Goal: Transaction & Acquisition: Purchase product/service

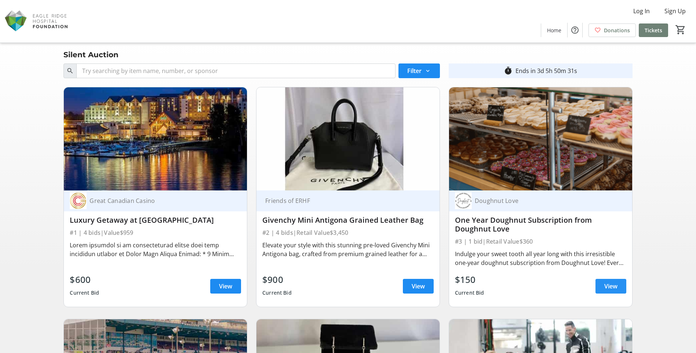
click at [616, 286] on span "View" at bounding box center [610, 286] width 13 height 9
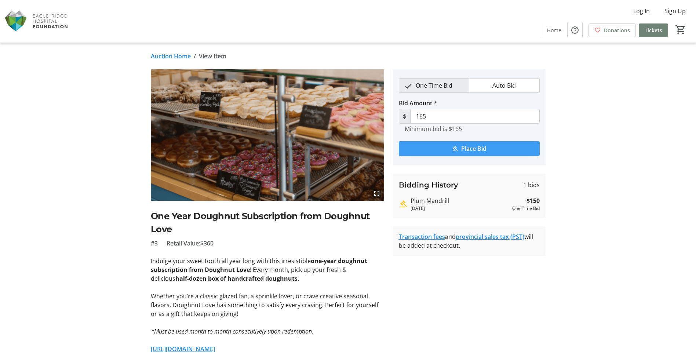
click at [479, 149] on span "Place Bid" at bounding box center [473, 148] width 25 height 9
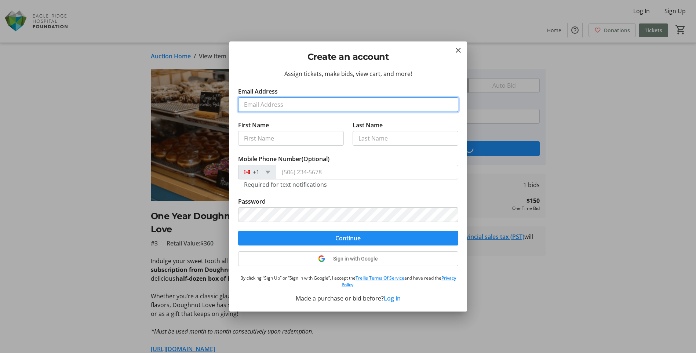
click at [280, 106] on input "Email Address" at bounding box center [348, 104] width 220 height 15
type input "brucegibson1234@gmail.com"
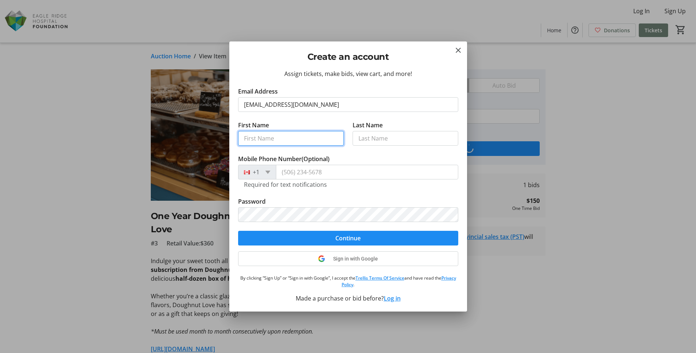
type input "[PERSON_NAME]"
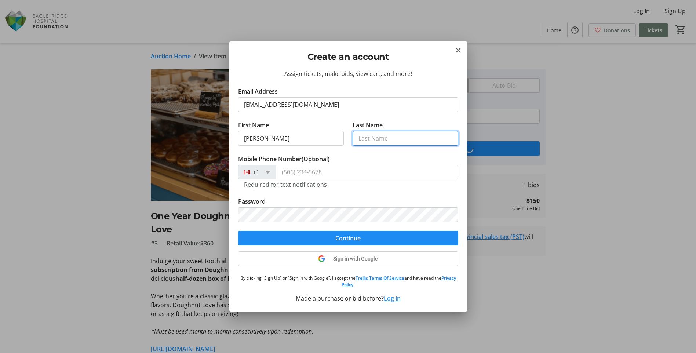
type input "Gibsonf"
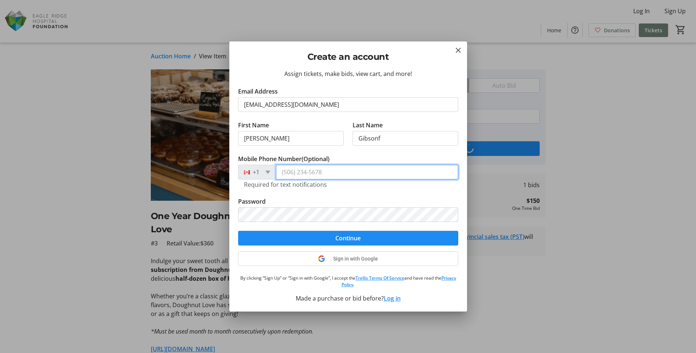
type input "(604) 812-1536"
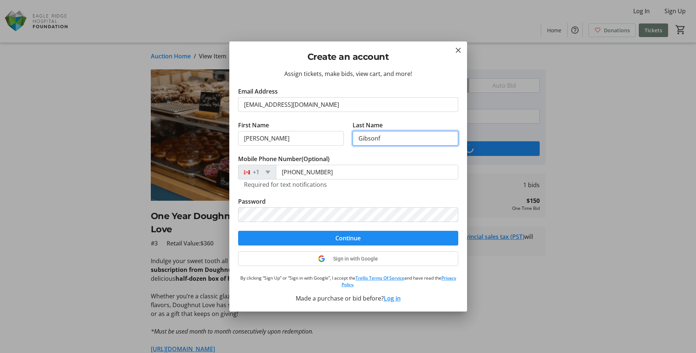
click at [392, 138] on input "Gibsonf" at bounding box center [406, 138] width 106 height 15
type input "Gibson"
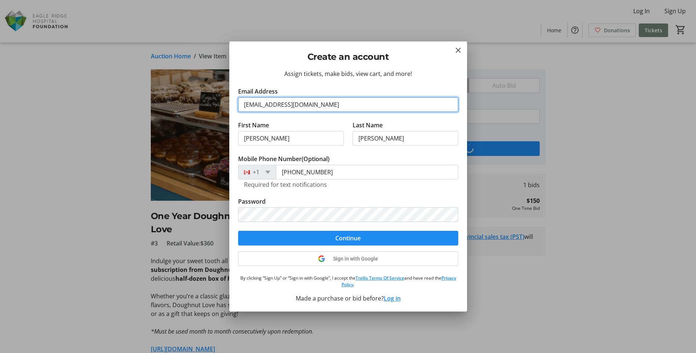
click at [333, 106] on input "brucegibson1234@gmail.com" at bounding box center [348, 104] width 220 height 15
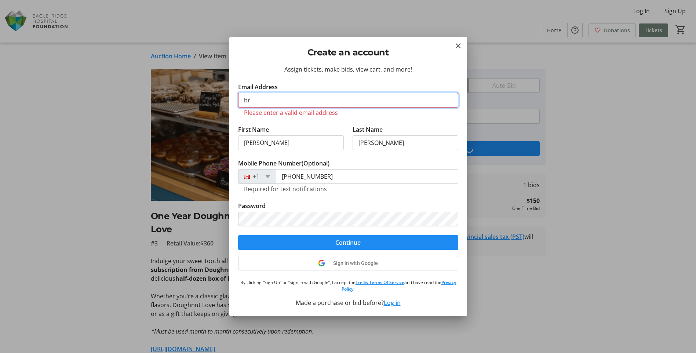
type input "b"
click at [456, 45] on mat-icon "Close" at bounding box center [458, 45] width 9 height 9
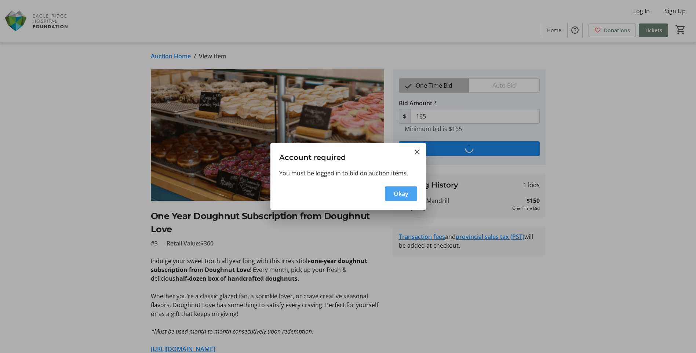
click at [404, 196] on span "Okay" at bounding box center [401, 193] width 15 height 9
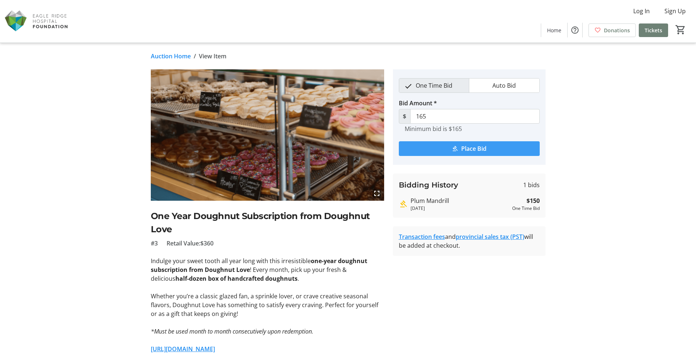
click at [465, 147] on span "Place Bid" at bounding box center [473, 148] width 25 height 9
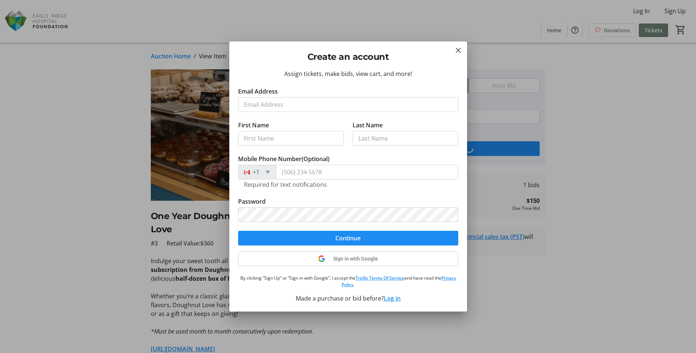
click at [270, 103] on input "Email Address" at bounding box center [348, 104] width 220 height 15
type input "brucegibson@apgroup.ca"
type input "Bruce"
type input "Gibson"
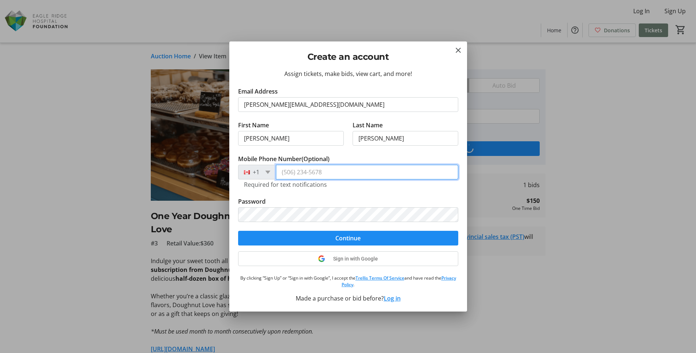
type input "(604) 812-1536"
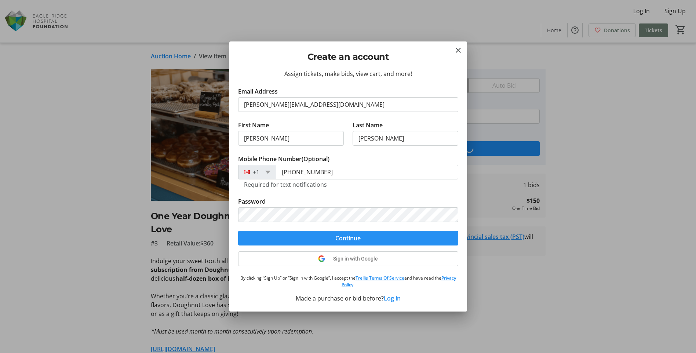
click at [356, 240] on span "Continue" at bounding box center [347, 238] width 25 height 9
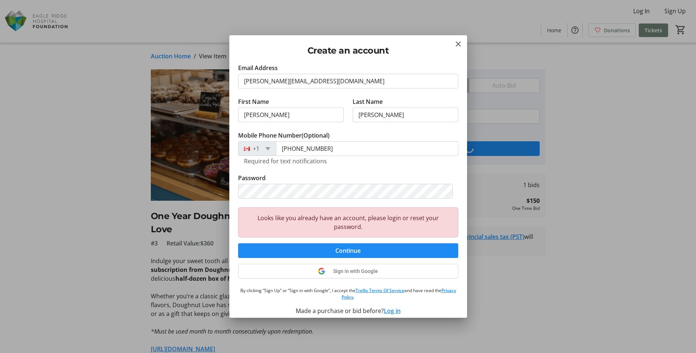
scroll to position [23, 0]
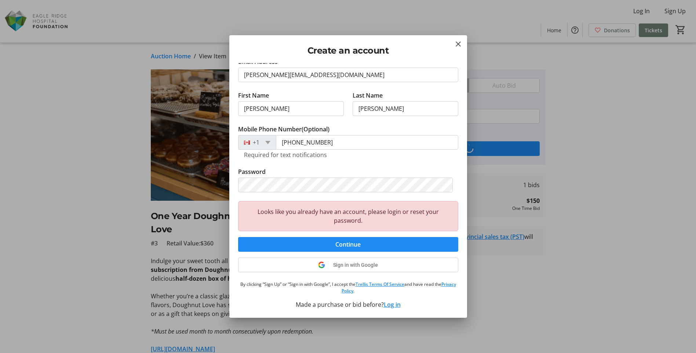
click at [391, 306] on button "Log in" at bounding box center [392, 304] width 17 height 9
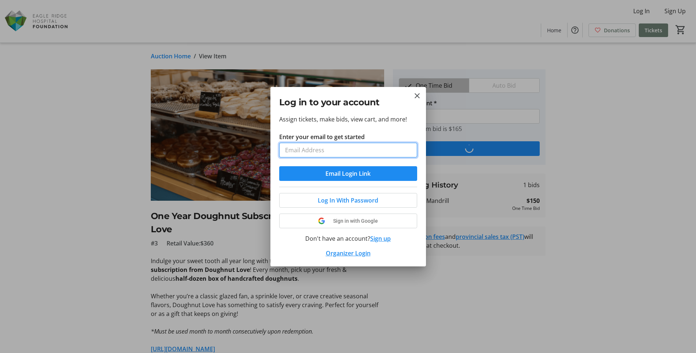
click at [333, 152] on input "Enter your email to get started" at bounding box center [348, 150] width 138 height 15
type input "brucegibson@apgroup.ca"
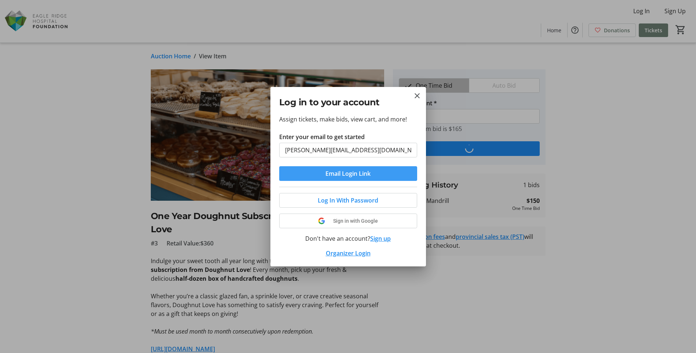
click at [330, 172] on span "Email Login Link" at bounding box center [348, 173] width 45 height 9
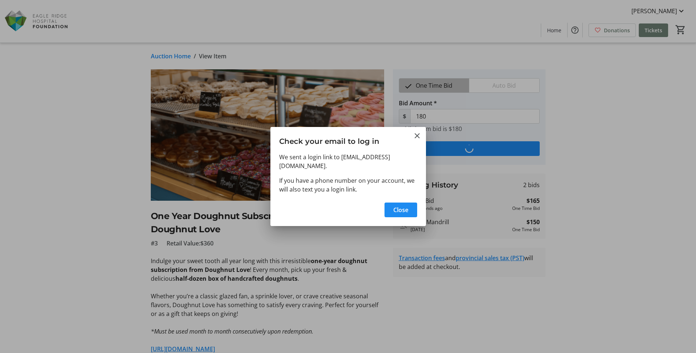
type input "215"
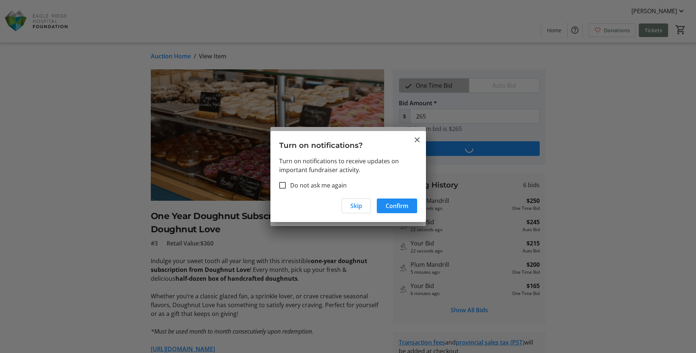
drag, startPoint x: 418, startPoint y: 140, endPoint x: 349, endPoint y: 181, distance: 80.3
click at [0, 0] on tr-permission-request-dialog "Turn on notifications? Turn on notifications to receive updates on important fu…" at bounding box center [0, 0] width 0 height 0
click at [416, 139] on mat-icon "Close" at bounding box center [417, 139] width 9 height 9
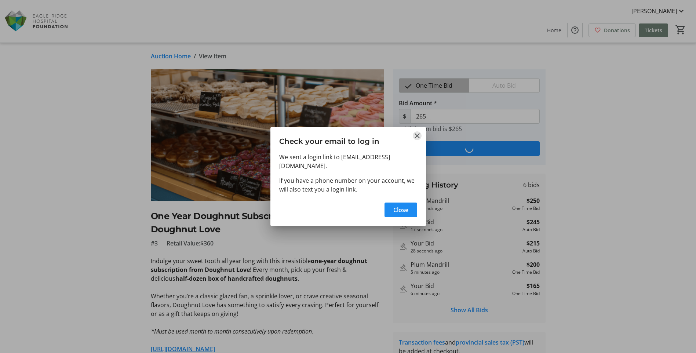
click at [416, 139] on mat-icon "Close" at bounding box center [417, 135] width 9 height 9
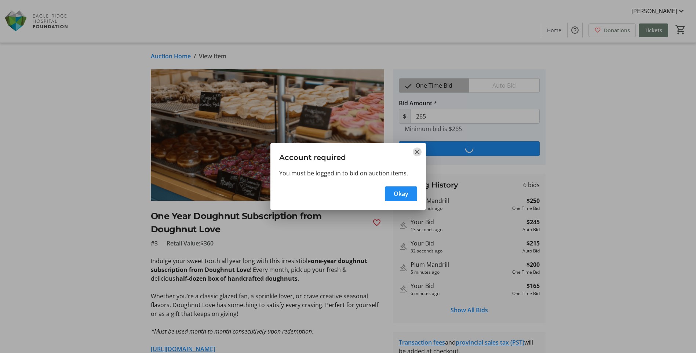
click at [418, 152] on mat-icon "Close" at bounding box center [417, 152] width 9 height 9
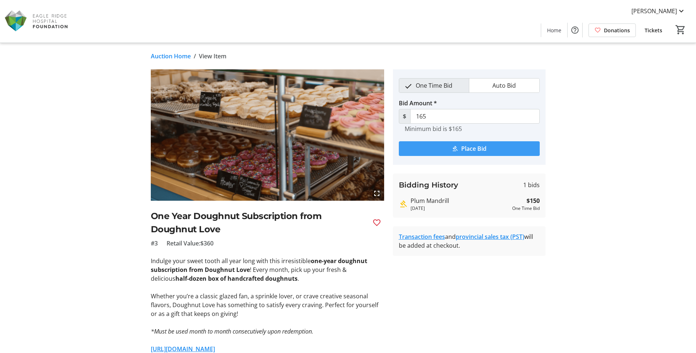
click at [461, 149] on span "Place Bid" at bounding box center [473, 148] width 25 height 9
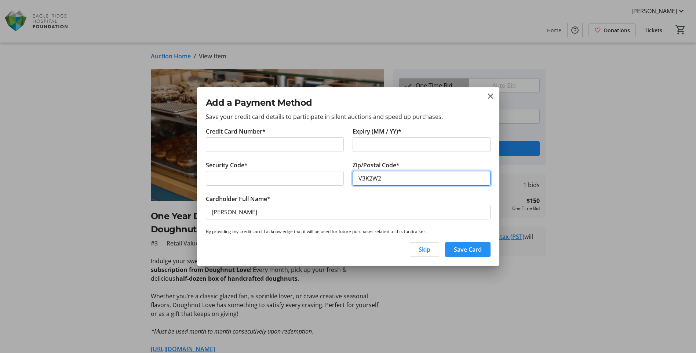
type input "V3K2W2"
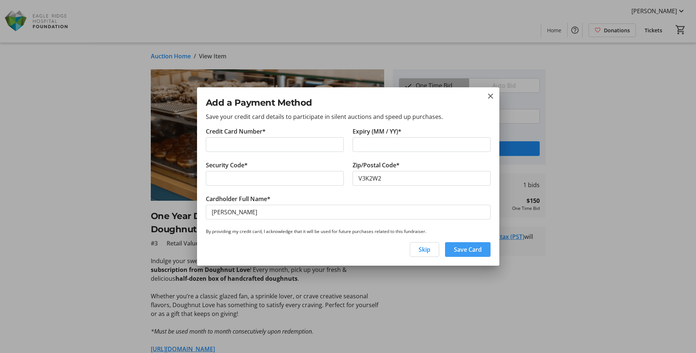
click at [457, 249] on span "Save Card" at bounding box center [468, 249] width 28 height 9
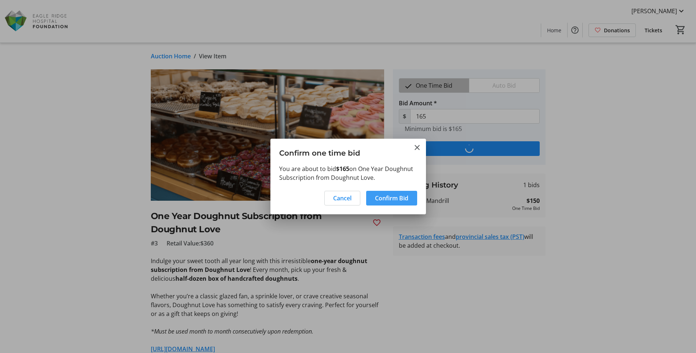
click at [383, 198] on span "Confirm Bid" at bounding box center [391, 198] width 33 height 9
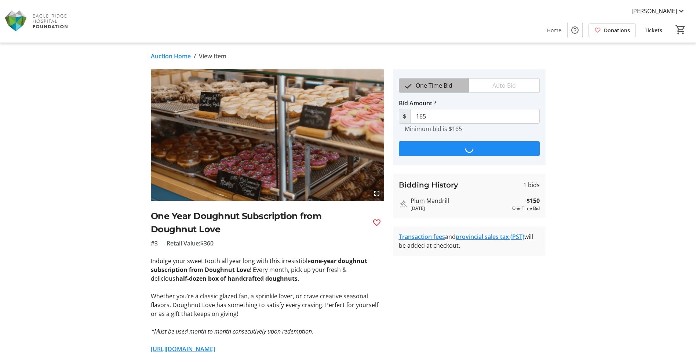
type input "180"
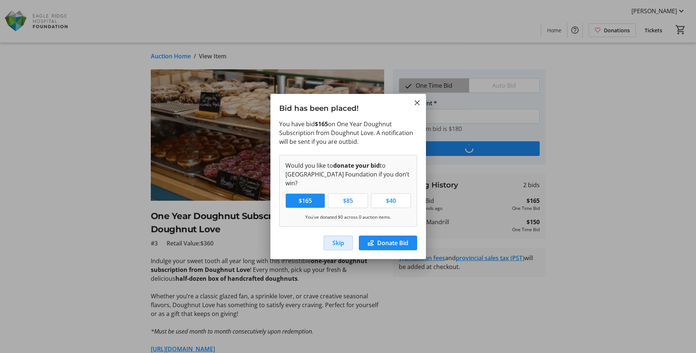
click at [336, 239] on span "Skip" at bounding box center [339, 243] width 12 height 9
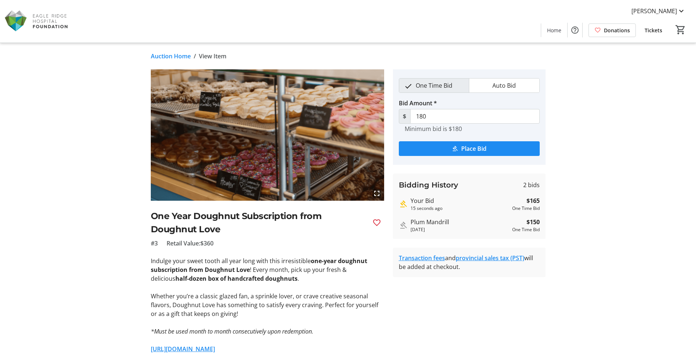
click at [171, 55] on link "Auction Home" at bounding box center [171, 56] width 40 height 9
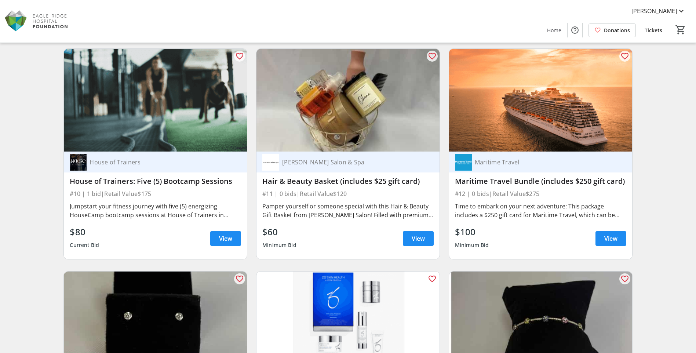
scroll to position [918, 0]
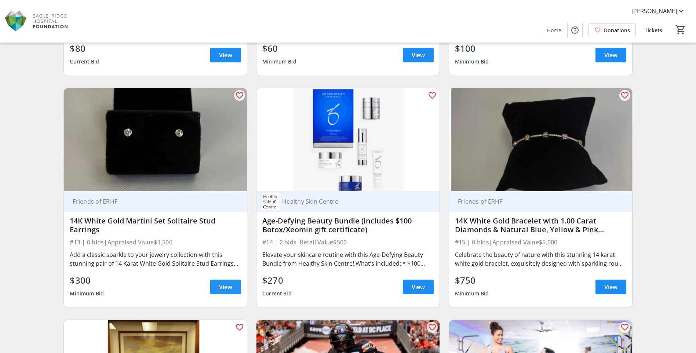
click at [235, 288] on span at bounding box center [225, 287] width 31 height 18
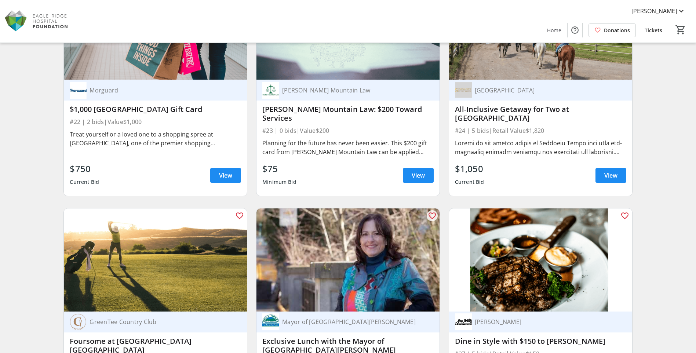
scroll to position [1357, 0]
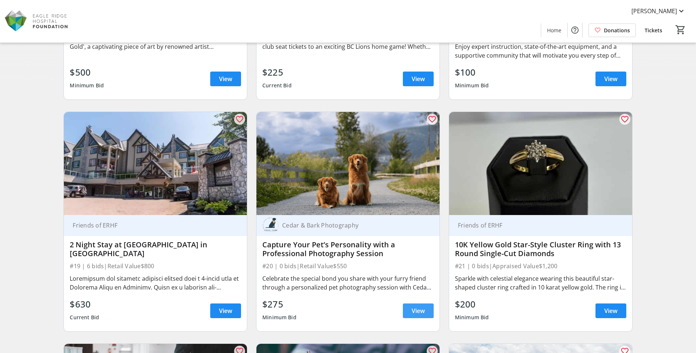
click at [419, 310] on span "View" at bounding box center [418, 310] width 13 height 9
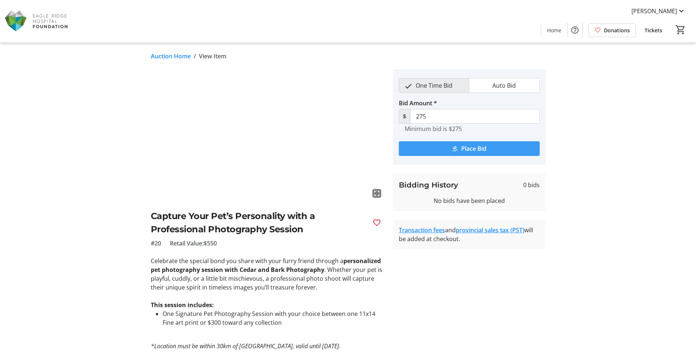
click at [461, 148] on span "submit" at bounding box center [469, 149] width 141 height 18
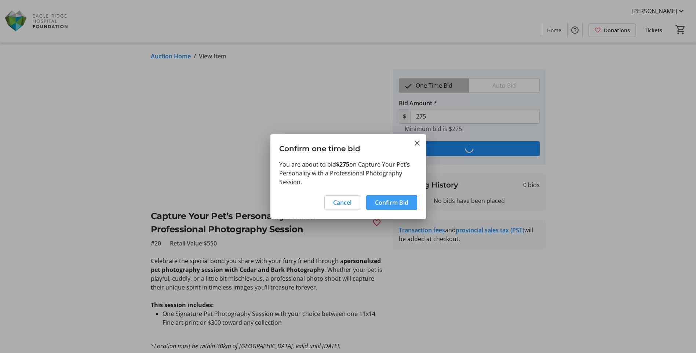
click at [394, 201] on span "Confirm Bid" at bounding box center [391, 202] width 33 height 9
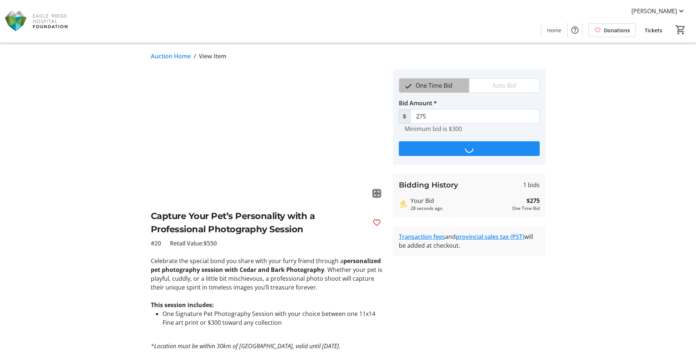
type input "300"
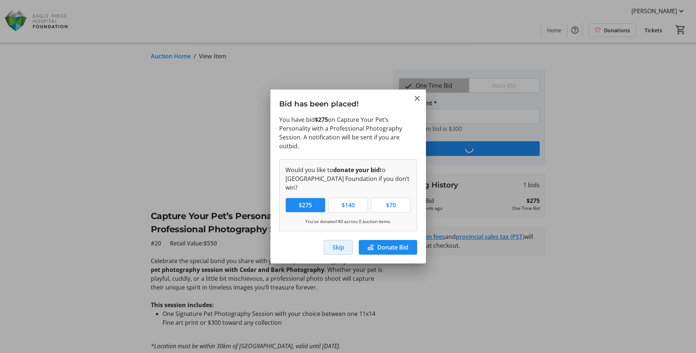
click at [336, 243] on span "Skip" at bounding box center [339, 247] width 12 height 9
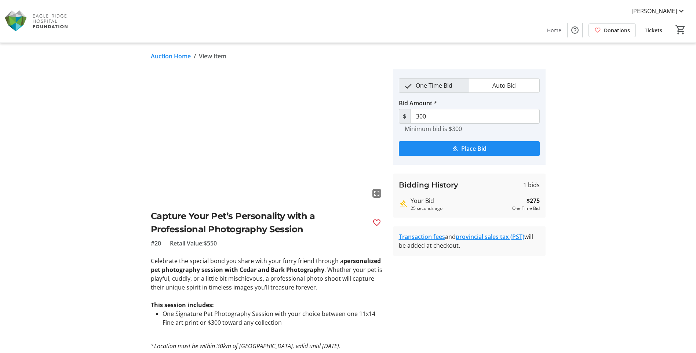
scroll to position [124, 0]
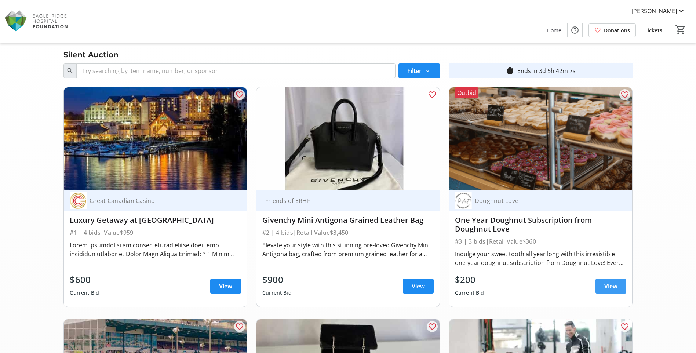
click at [625, 284] on span at bounding box center [611, 286] width 31 height 18
click at [610, 287] on span "View" at bounding box center [610, 286] width 13 height 9
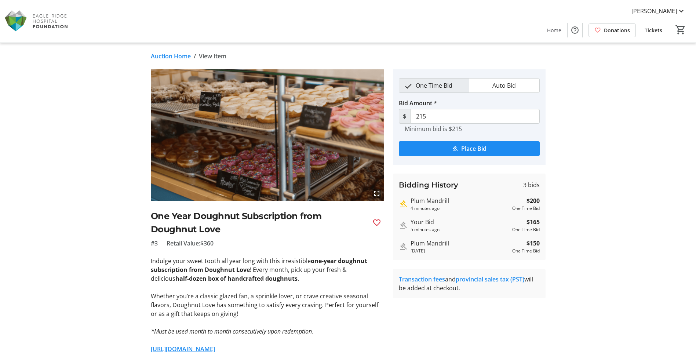
click at [493, 86] on span "Auto Bid" at bounding box center [504, 86] width 32 height 14
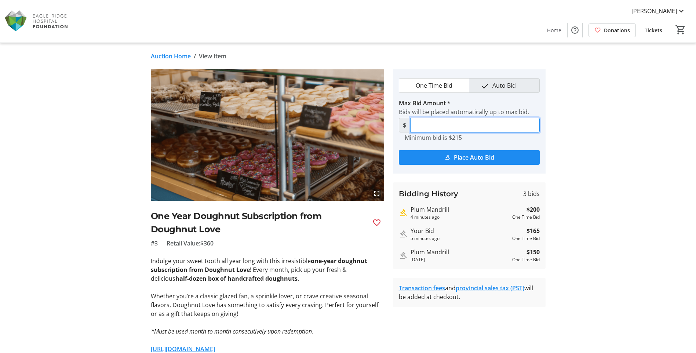
click at [458, 124] on input "Max Bid Amount *" at bounding box center [475, 125] width 130 height 15
type input "245"
click at [468, 161] on span "Place Auto Bid" at bounding box center [474, 157] width 40 height 9
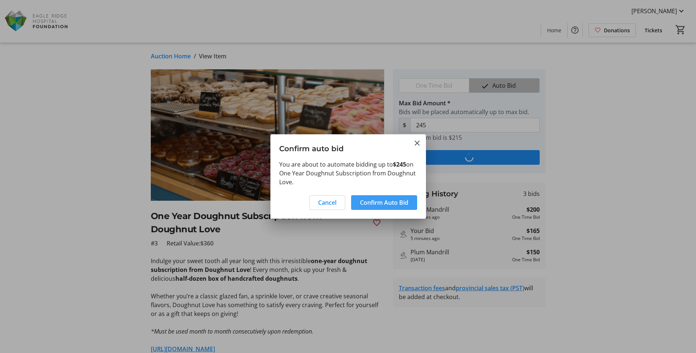
click at [388, 204] on span "Confirm Auto Bid" at bounding box center [384, 202] width 48 height 9
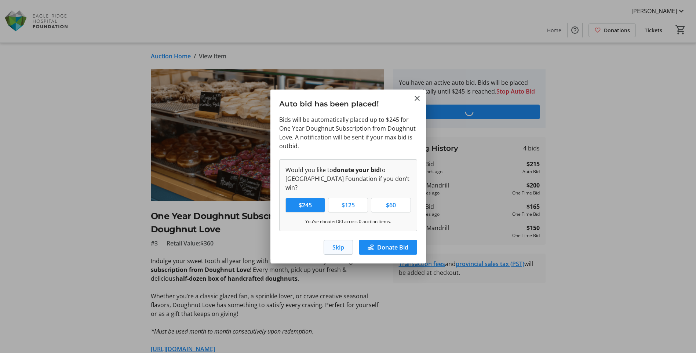
click at [334, 243] on span "Skip" at bounding box center [339, 247] width 12 height 9
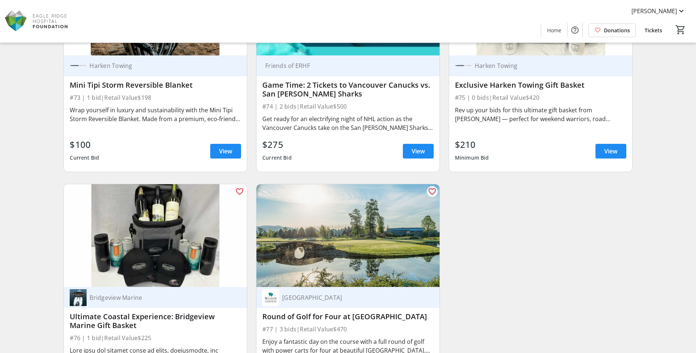
scroll to position [5761, 0]
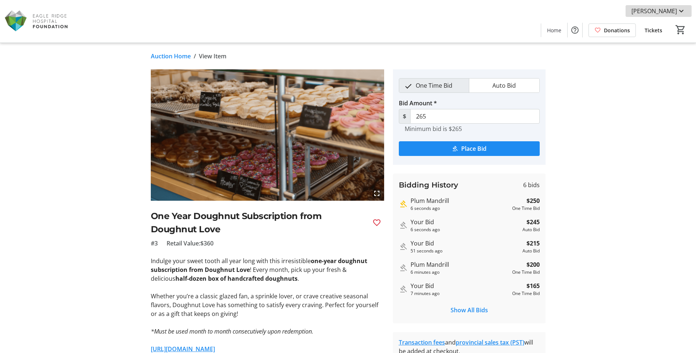
click at [678, 11] on mat-icon at bounding box center [681, 11] width 9 height 9
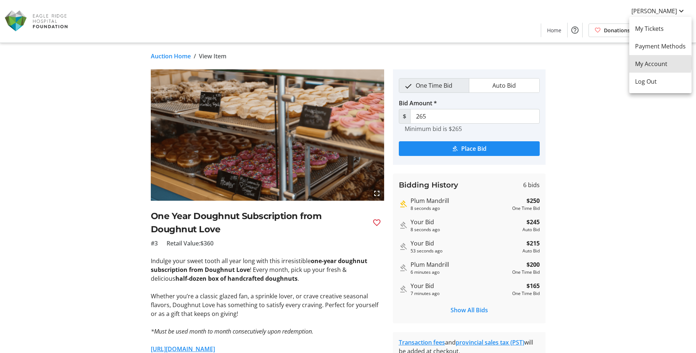
drag, startPoint x: 647, startPoint y: 63, endPoint x: 657, endPoint y: 61, distance: 10.1
click at [647, 64] on span "My Account" at bounding box center [660, 63] width 51 height 9
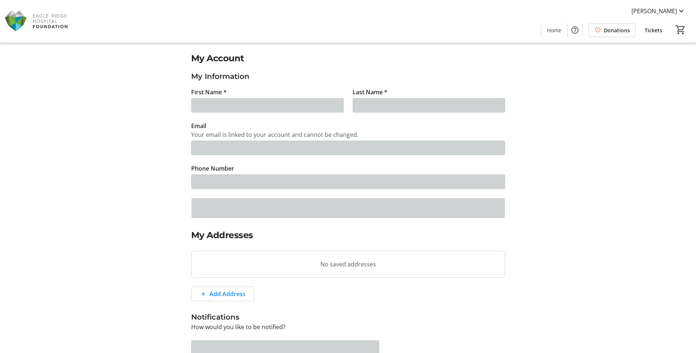
type input "Bruce"
type input "Gibson"
type input "brucegibson@apgroup.ca"
type input "[PHONE_NUMBER]"
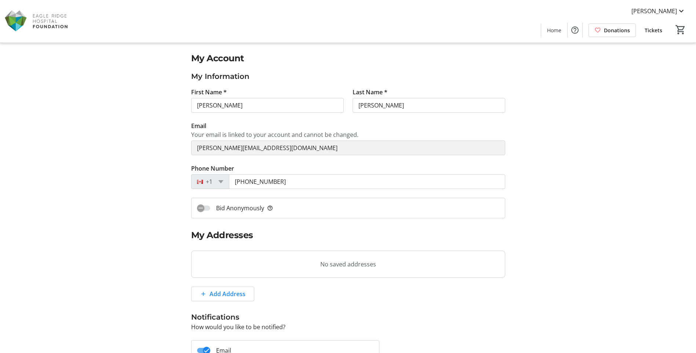
scroll to position [119, 0]
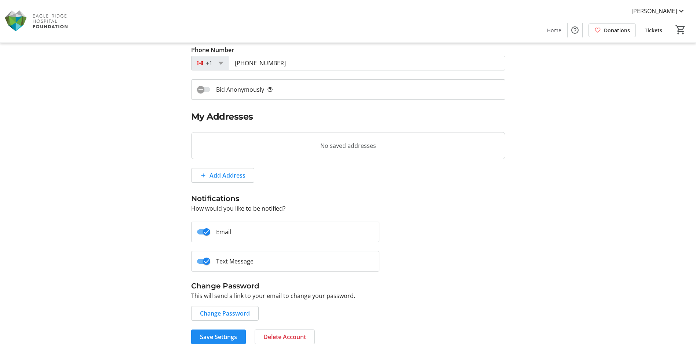
drag, startPoint x: 240, startPoint y: 313, endPoint x: 248, endPoint y: 313, distance: 8.4
click at [241, 313] on span "Change Password" at bounding box center [225, 313] width 50 height 9
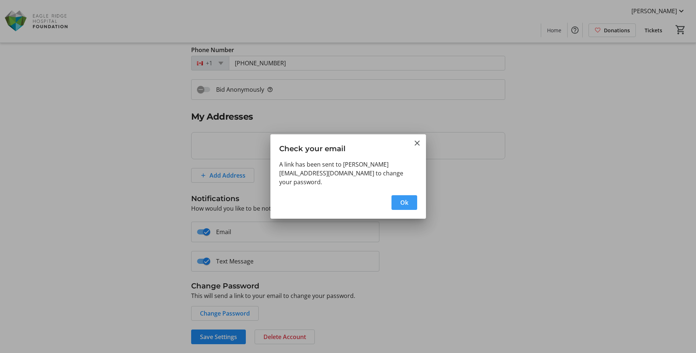
click at [406, 195] on button "Ok" at bounding box center [405, 202] width 26 height 15
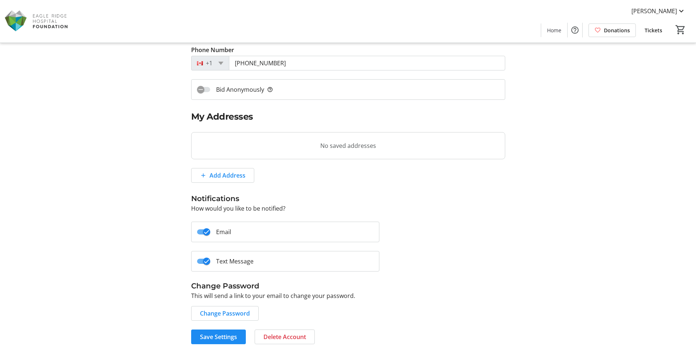
scroll to position [119, 0]
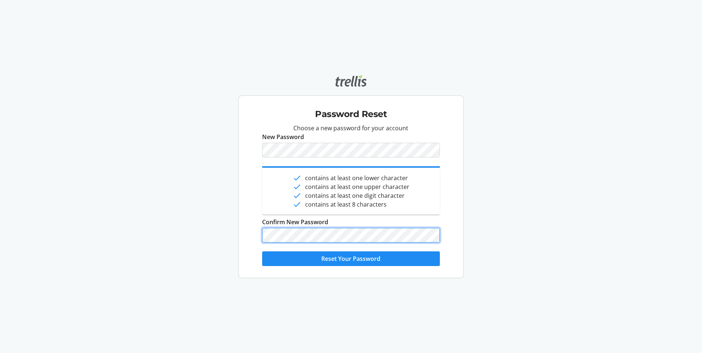
click at [262, 251] on button "Reset Your Password" at bounding box center [350, 258] width 177 height 15
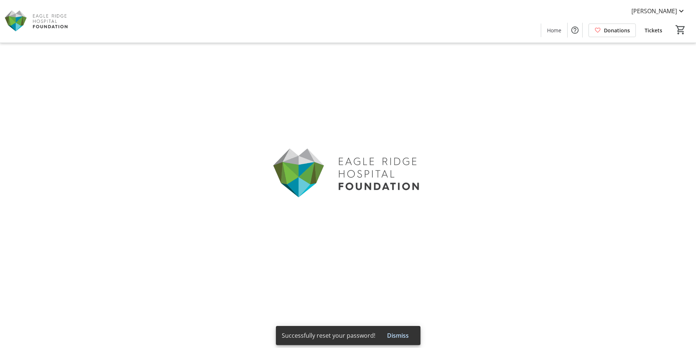
type input "Bruce"
type input "Gibson"
type input "brucegibson@apgroup.ca"
type input "(604) 861-8650"
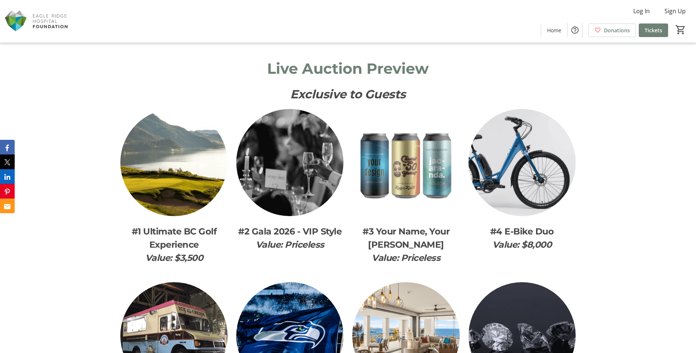
scroll to position [1101, 0]
